Goal: Transaction & Acquisition: Purchase product/service

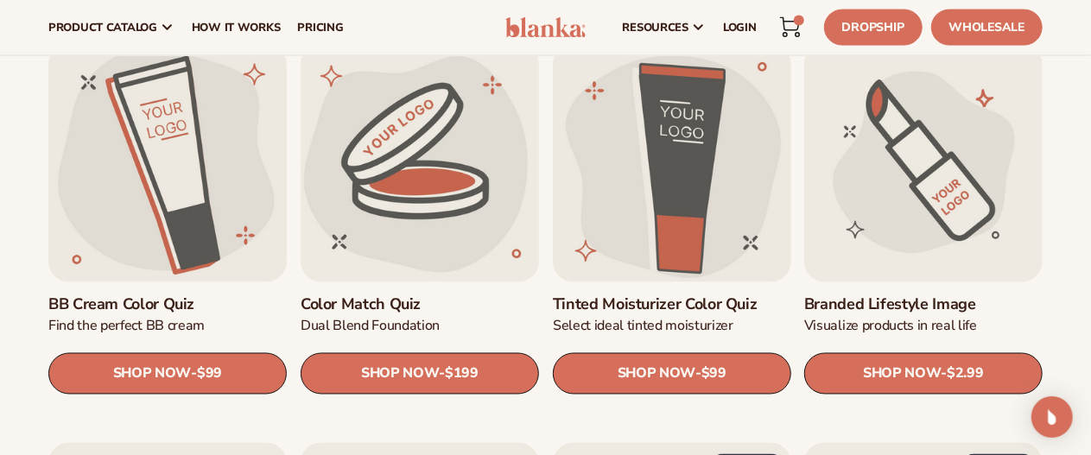
scroll to position [1344, 0]
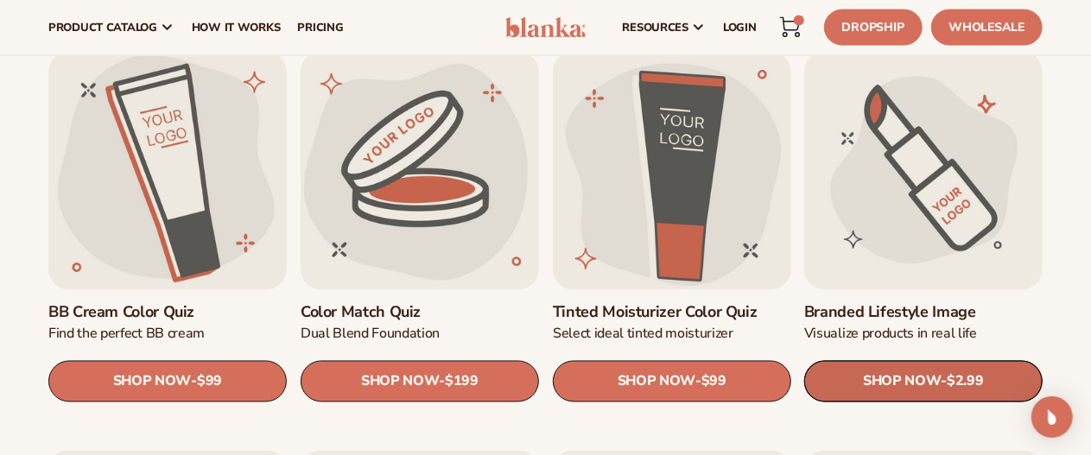
click at [934, 372] on link "SHOP NOW - Regular price $2.99 Sale price $2.99 Regular price Unit price / per" at bounding box center [923, 381] width 238 height 41
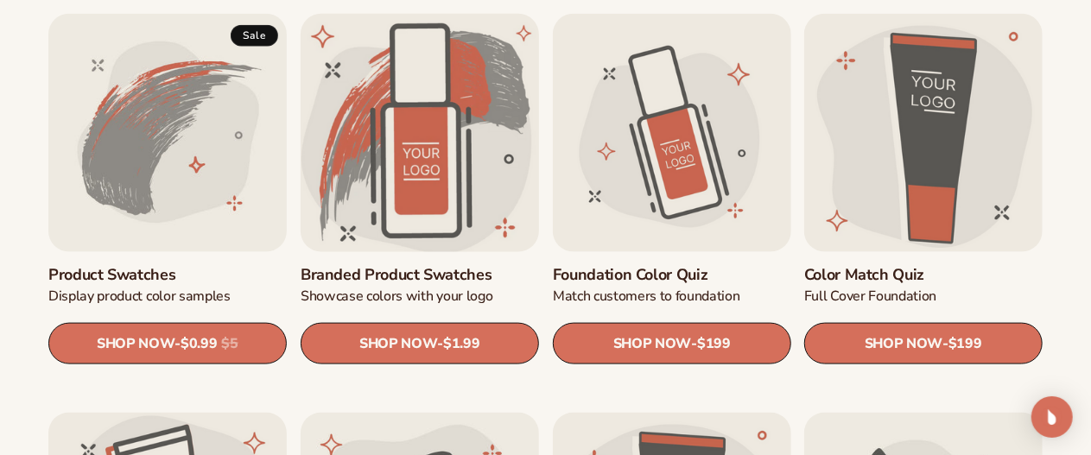
scroll to position [984, 0]
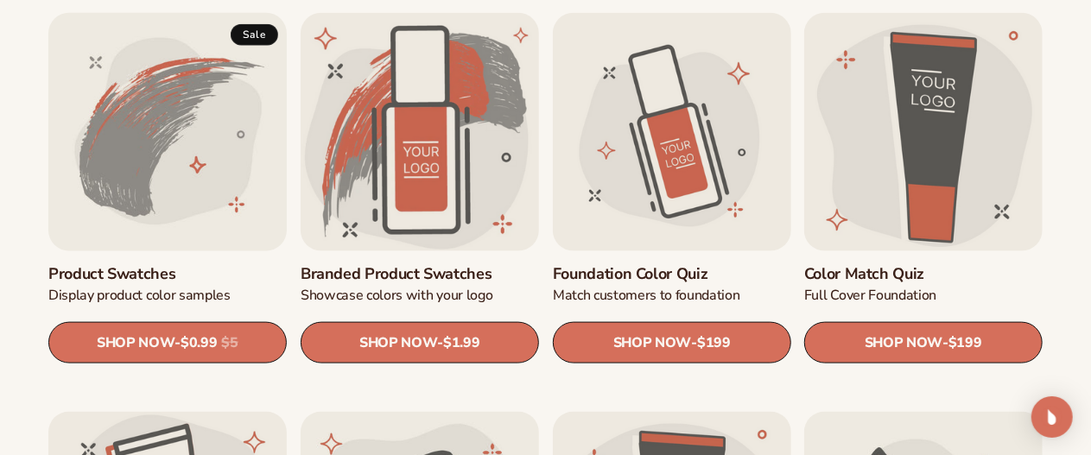
click at [208, 264] on link "Product Swatches" at bounding box center [167, 273] width 238 height 19
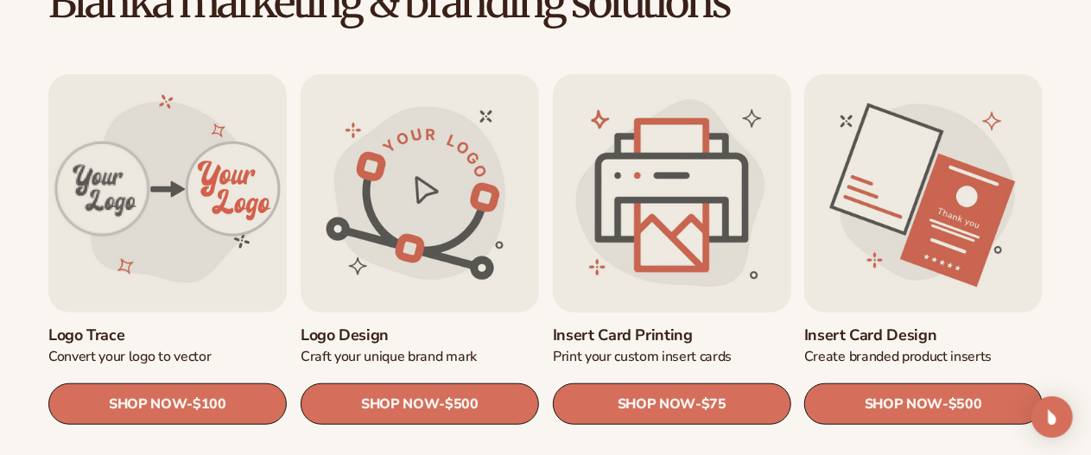
scroll to position [524, 0]
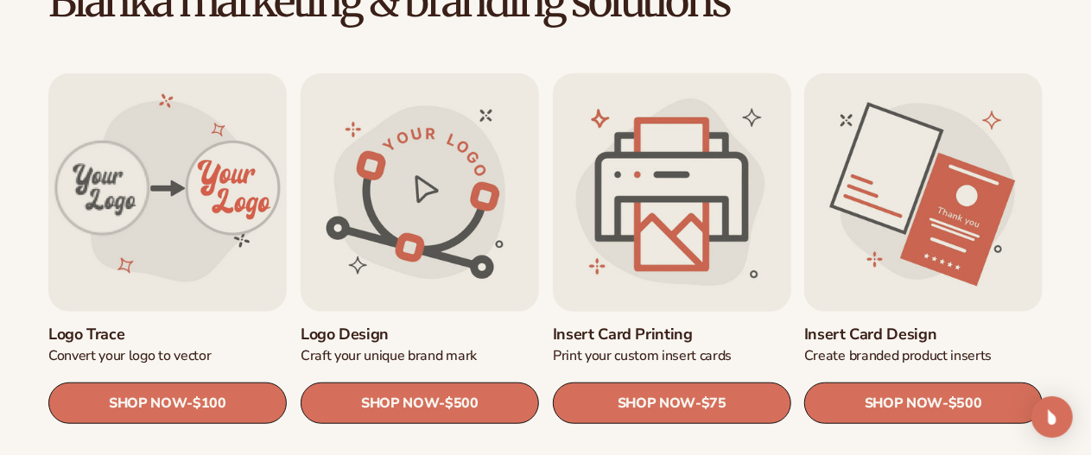
click at [732, 325] on link "Insert card printing" at bounding box center [672, 334] width 238 height 19
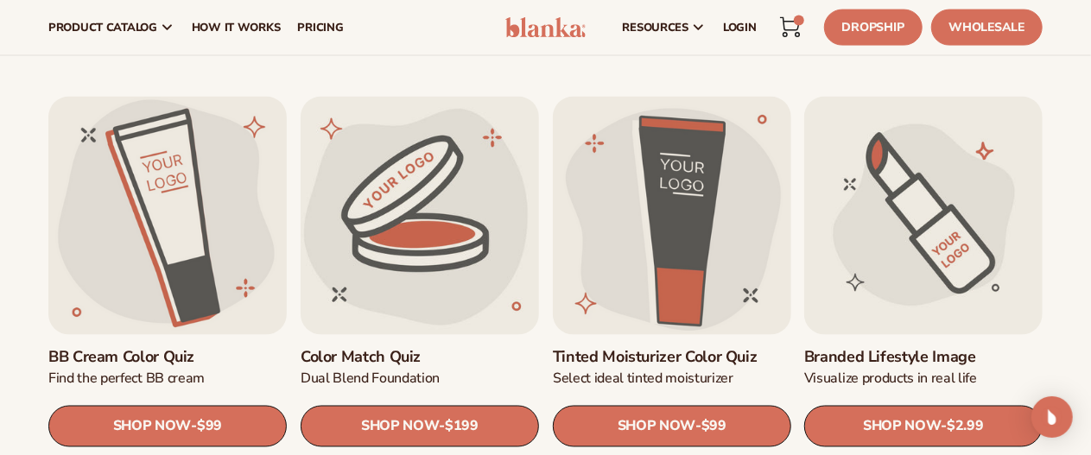
scroll to position [1259, 0]
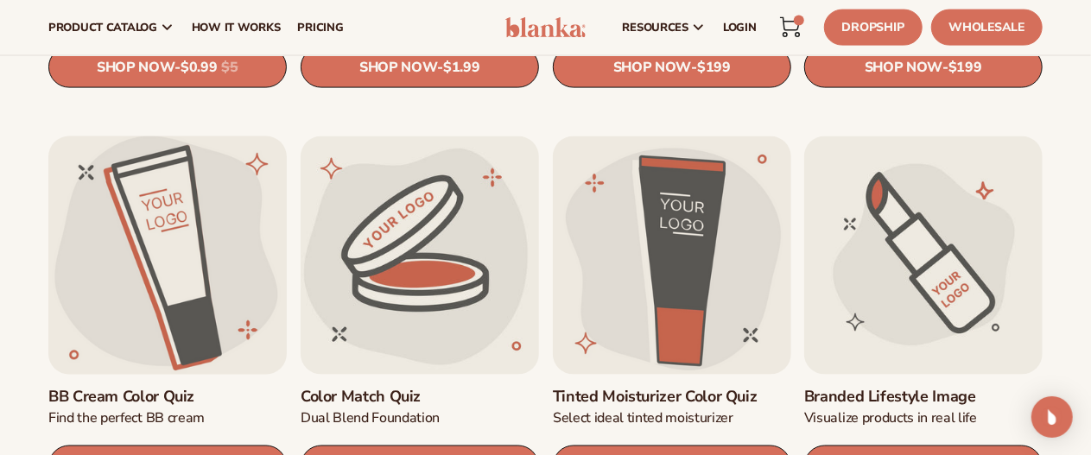
click at [170, 389] on link "BB Cream Color Quiz" at bounding box center [167, 398] width 238 height 19
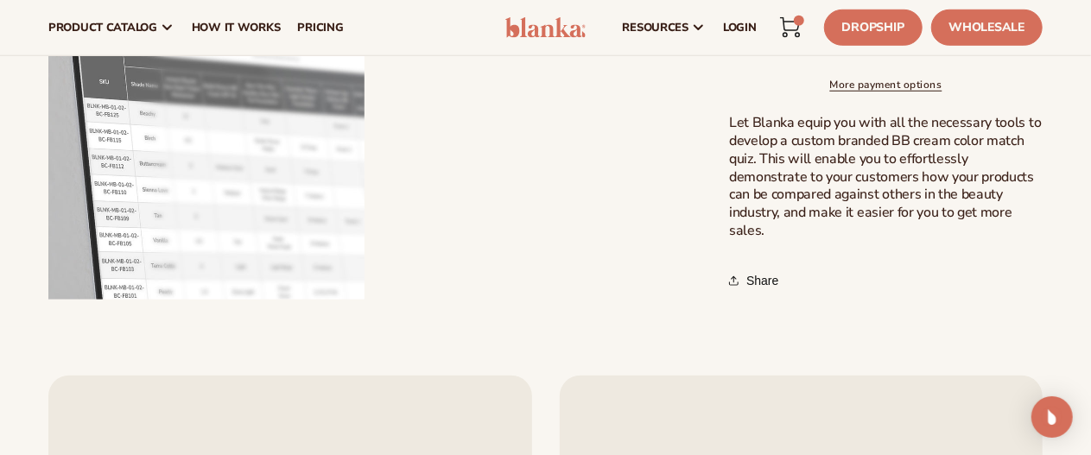
scroll to position [595, 0]
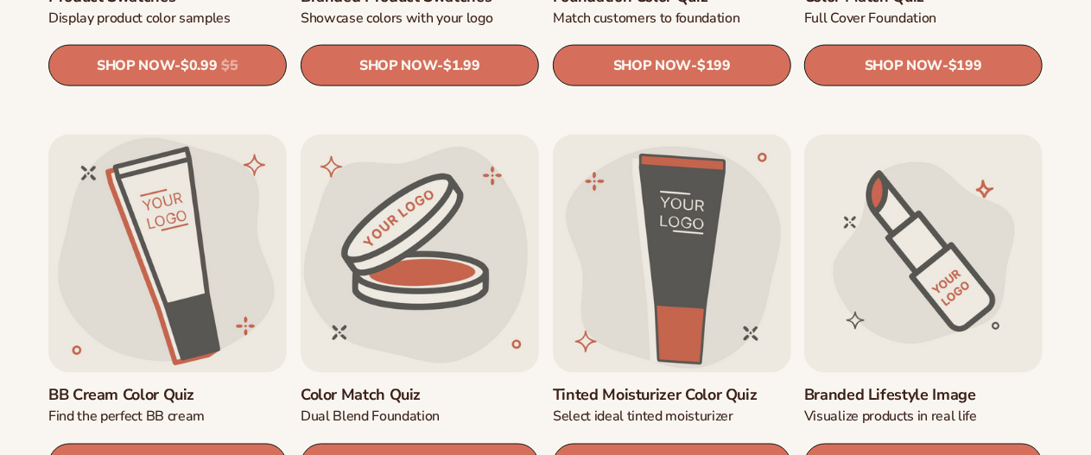
scroll to position [1261, 0]
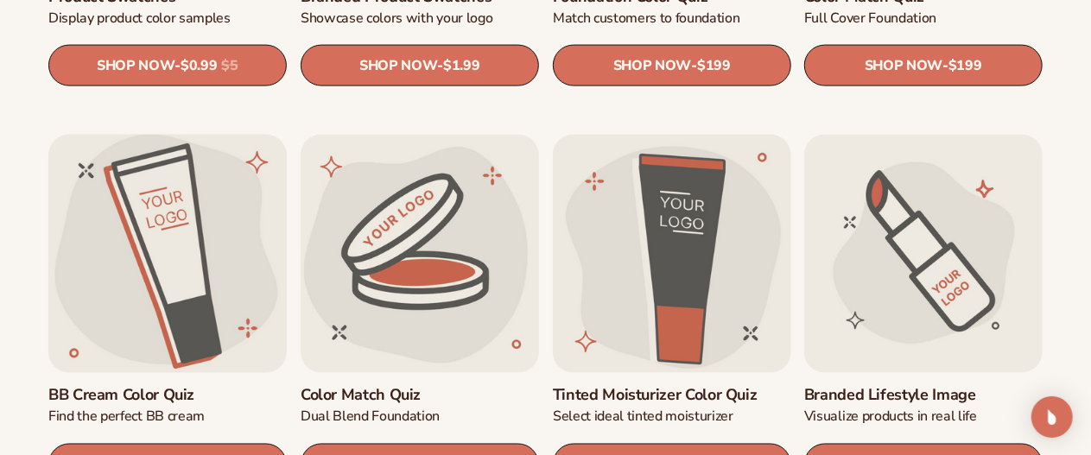
click at [143, 387] on link "BB Cream Color Quiz" at bounding box center [167, 396] width 238 height 19
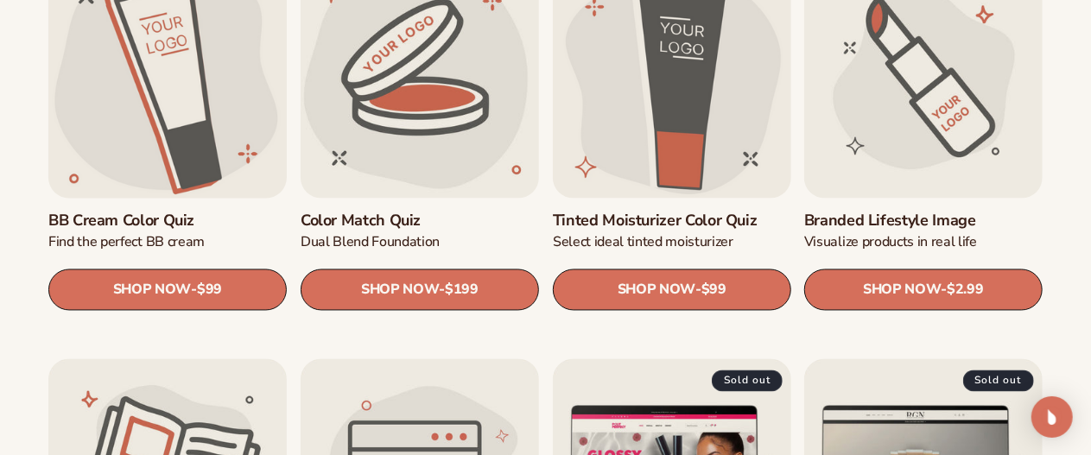
scroll to position [1435, 0]
click at [416, 212] on link "Color Match Quiz" at bounding box center [420, 221] width 238 height 19
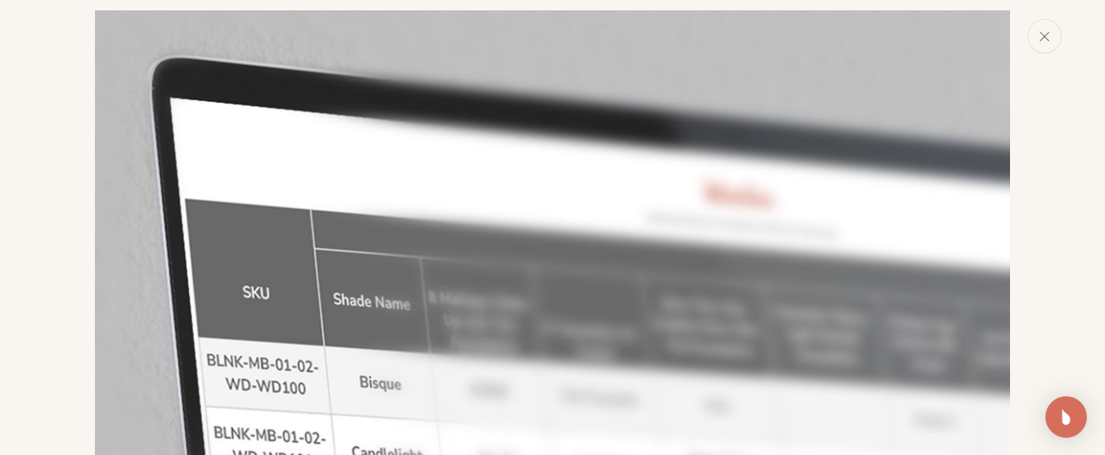
scroll to position [868, 0]
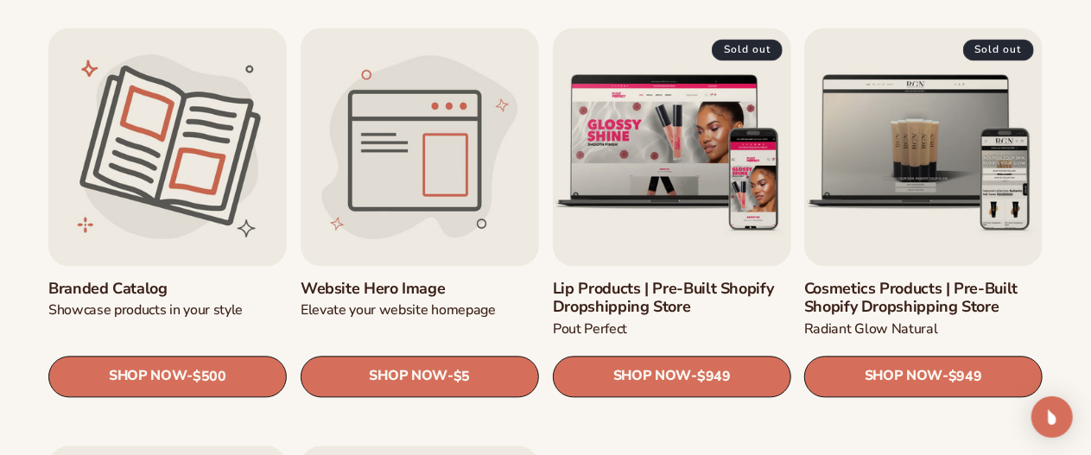
scroll to position [1774, 0]
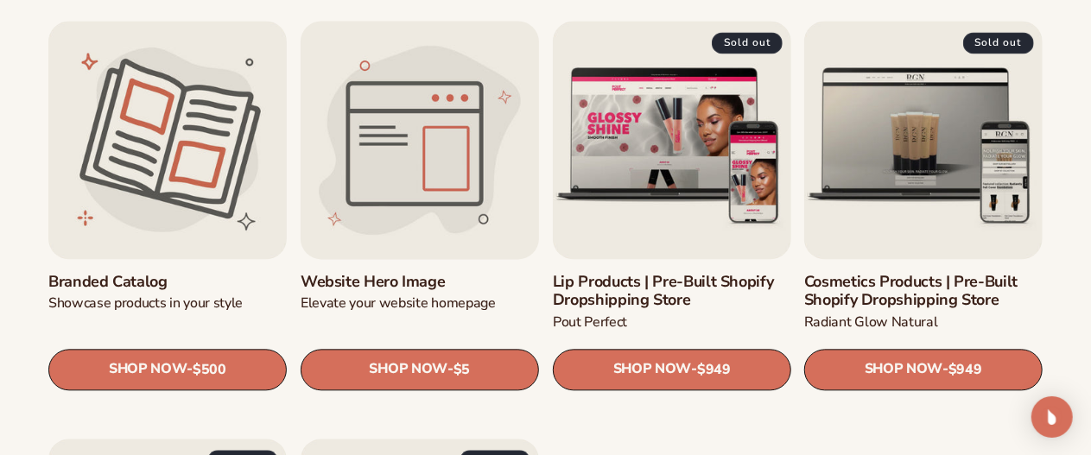
click at [385, 273] on link "Website Hero Image" at bounding box center [420, 282] width 238 height 19
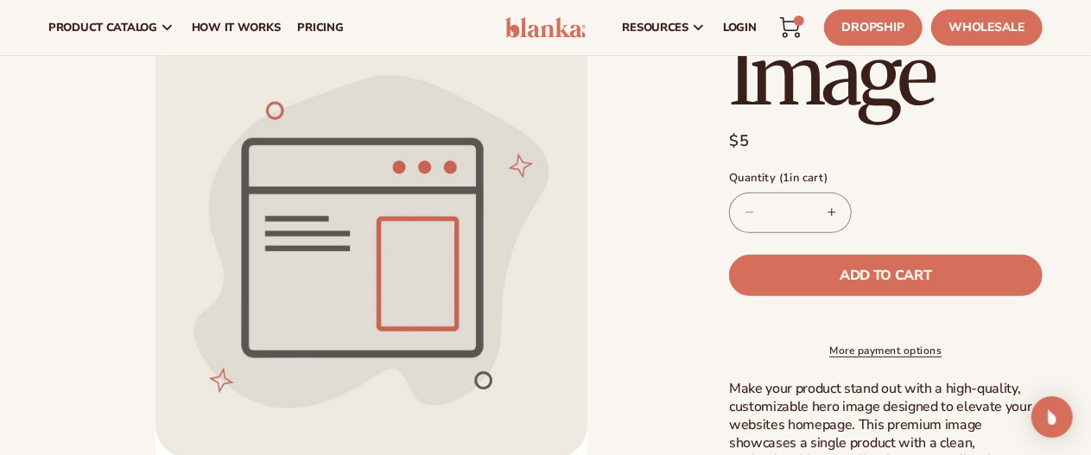
scroll to position [269, 0]
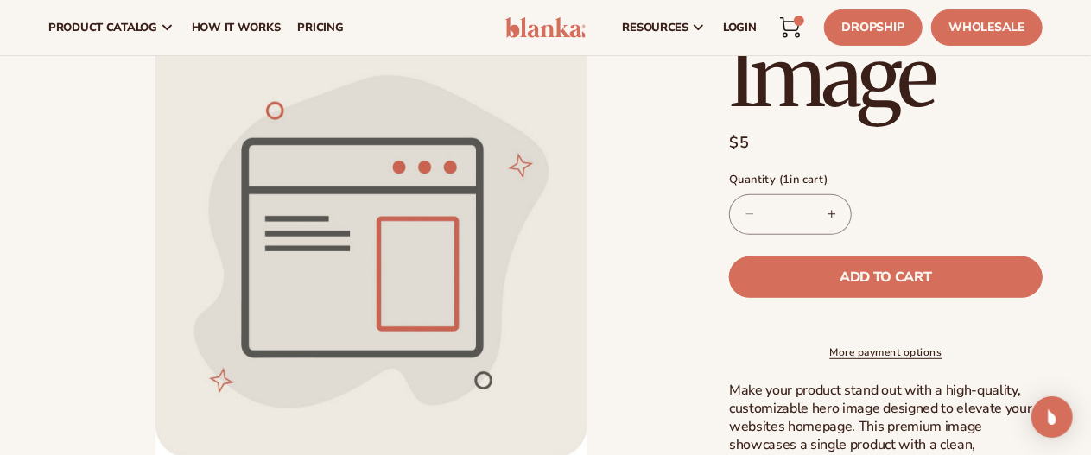
click at [844, 267] on button "Add to cart" at bounding box center [885, 276] width 313 height 41
click at [796, 27] on icon at bounding box center [790, 27] width 21 height 21
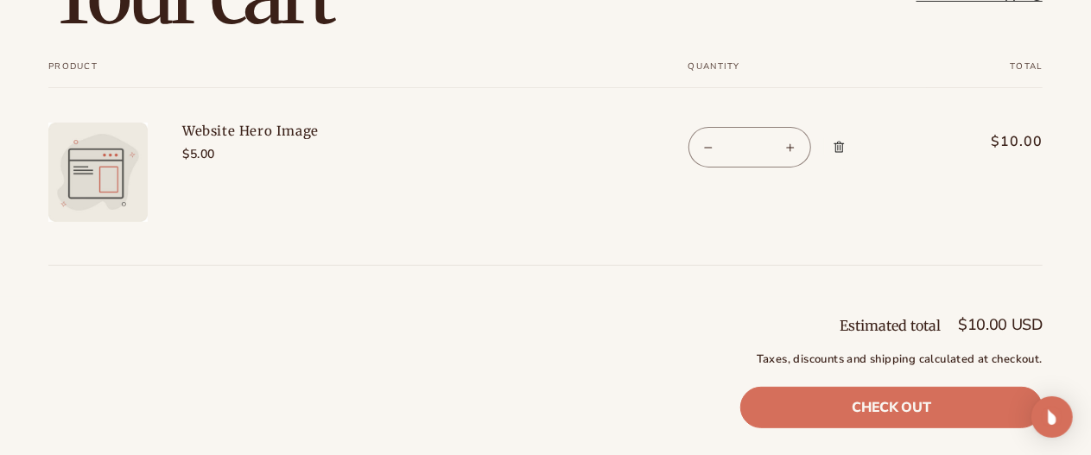
scroll to position [171, 0]
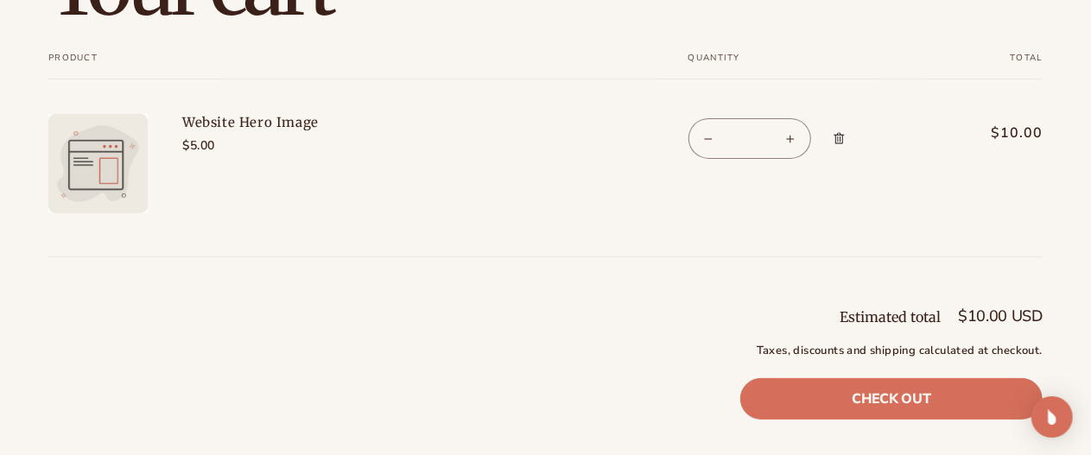
click at [701, 145] on button "Decrease quantity for Website Hero Image" at bounding box center [708, 138] width 39 height 41
type input "*"
click at [915, 395] on link "Check out" at bounding box center [891, 398] width 302 height 41
